Goal: Information Seeking & Learning: Learn about a topic

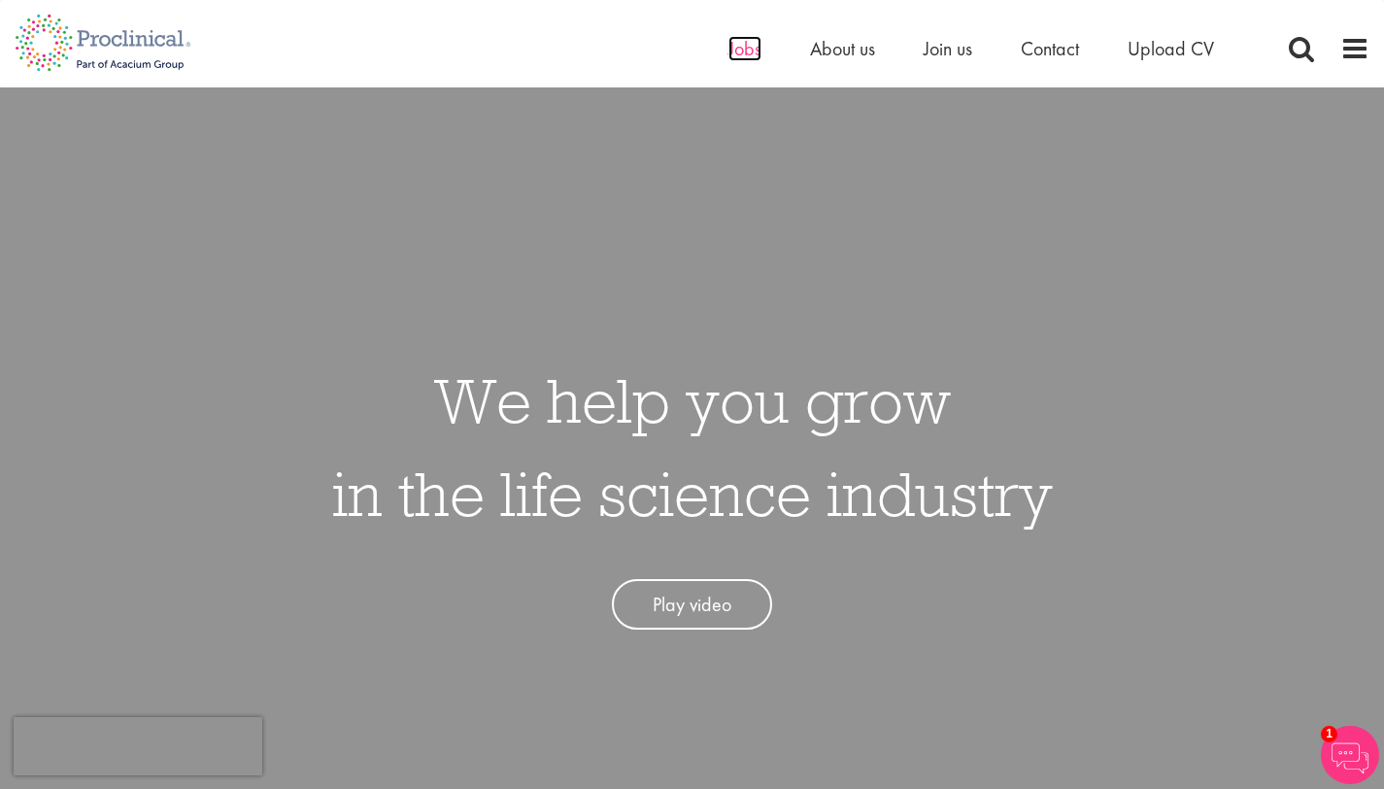
click at [735, 47] on span "Jobs" at bounding box center [744, 48] width 33 height 25
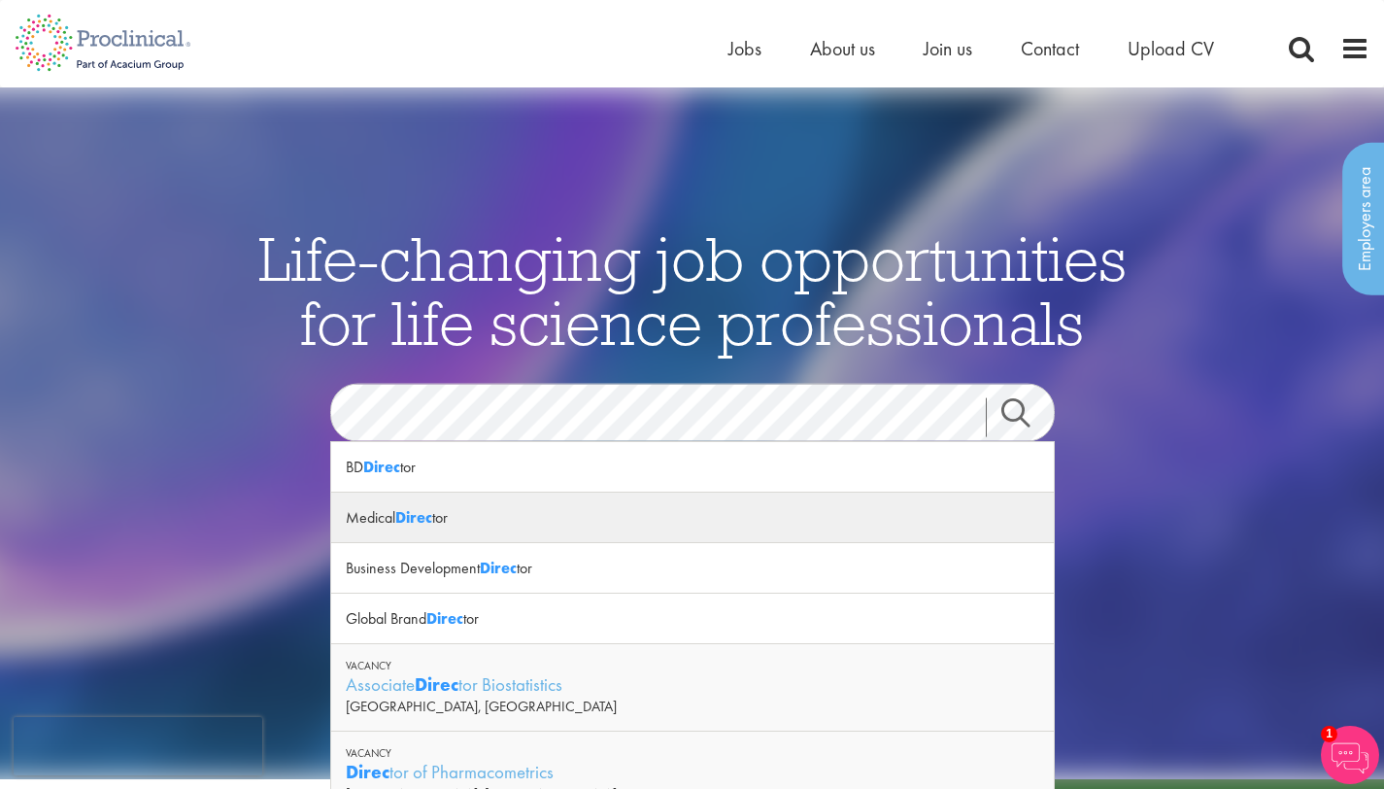
click at [406, 530] on div "Medical Direc tor" at bounding box center [692, 517] width 723 height 51
